Goal: Task Accomplishment & Management: Manage account settings

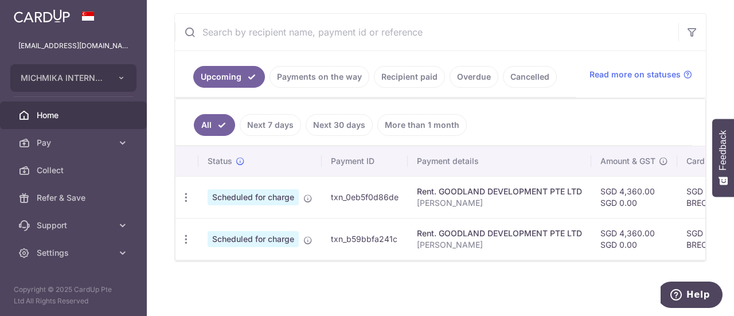
scroll to position [0, 350]
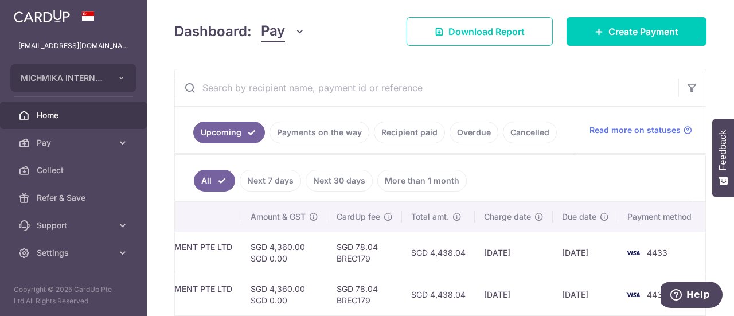
click at [349, 142] on link "Payments on the way" at bounding box center [319, 133] width 100 height 22
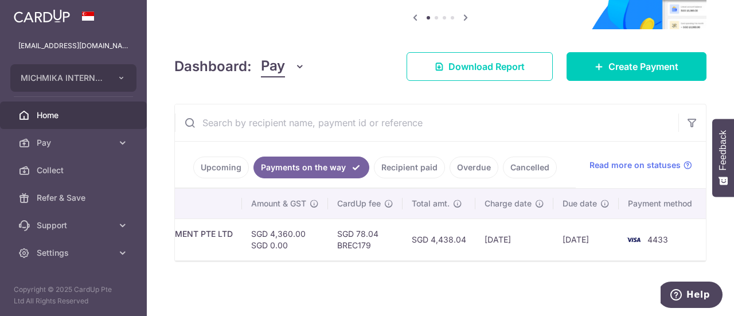
scroll to position [0, 0]
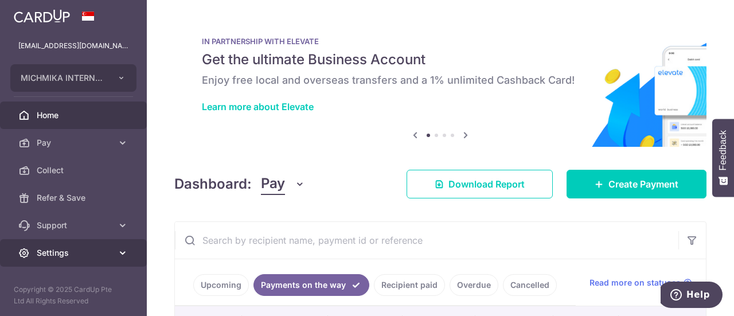
click at [72, 246] on link "Settings" at bounding box center [73, 253] width 147 height 28
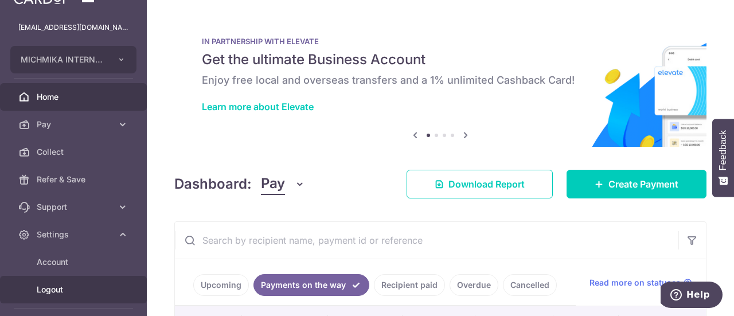
scroll to position [46, 0]
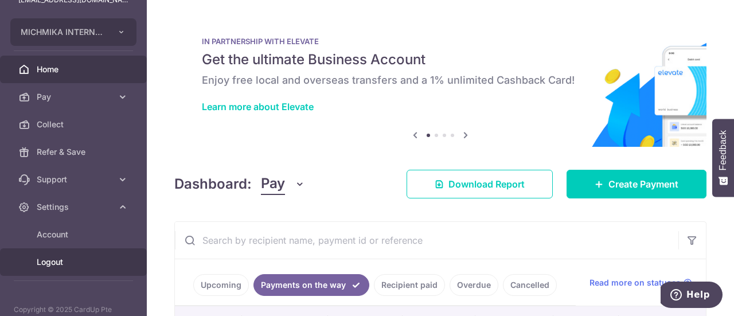
click at [65, 261] on span "Logout" at bounding box center [75, 261] width 76 height 11
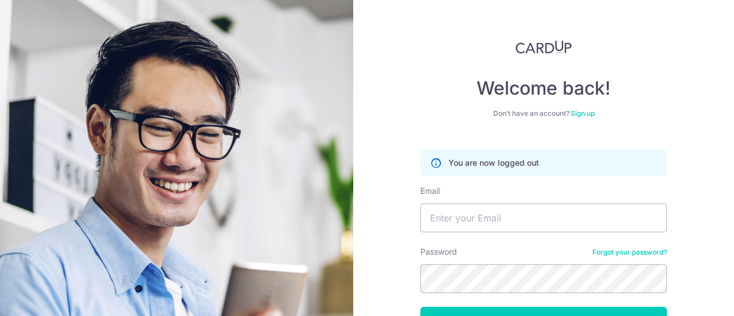
click at [459, 237] on form "You are now logged out Email Password Forgot your password? Log in By continuin…" at bounding box center [543, 263] width 246 height 245
click at [463, 207] on input "Email" at bounding box center [543, 218] width 246 height 29
paste input "[EMAIL_ADDRESS][DOMAIN_NAME]"
type input "[EMAIL_ADDRESS][DOMAIN_NAME]"
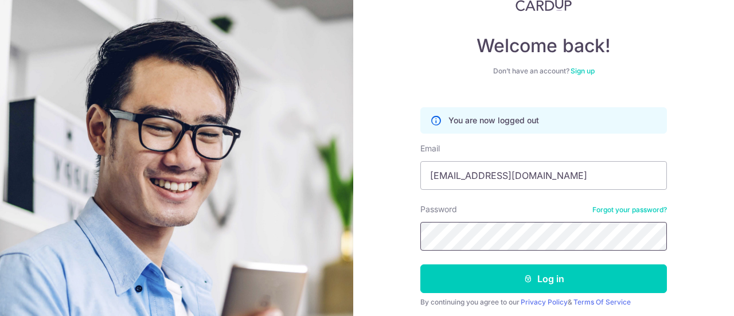
scroll to position [83, 0]
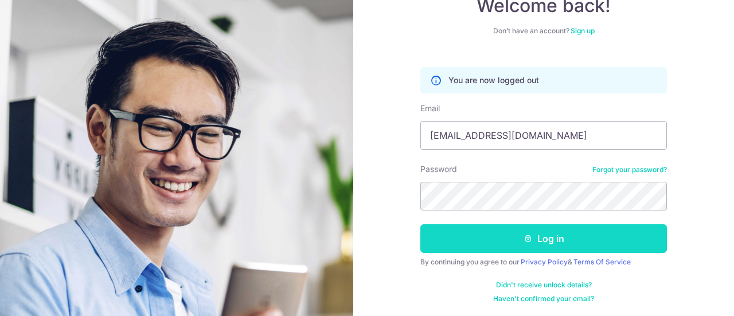
click at [445, 233] on button "Log in" at bounding box center [543, 238] width 246 height 29
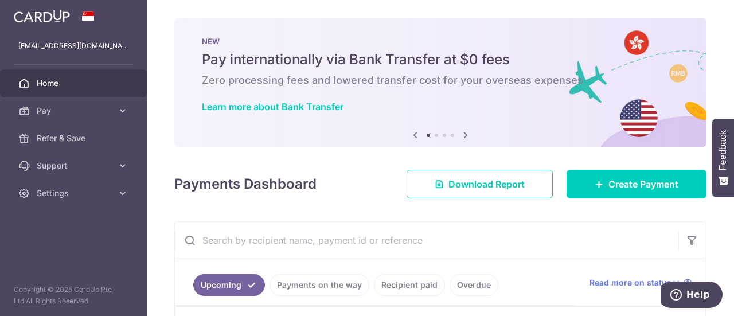
scroll to position [243, 0]
